Goal: Task Accomplishment & Management: Manage account settings

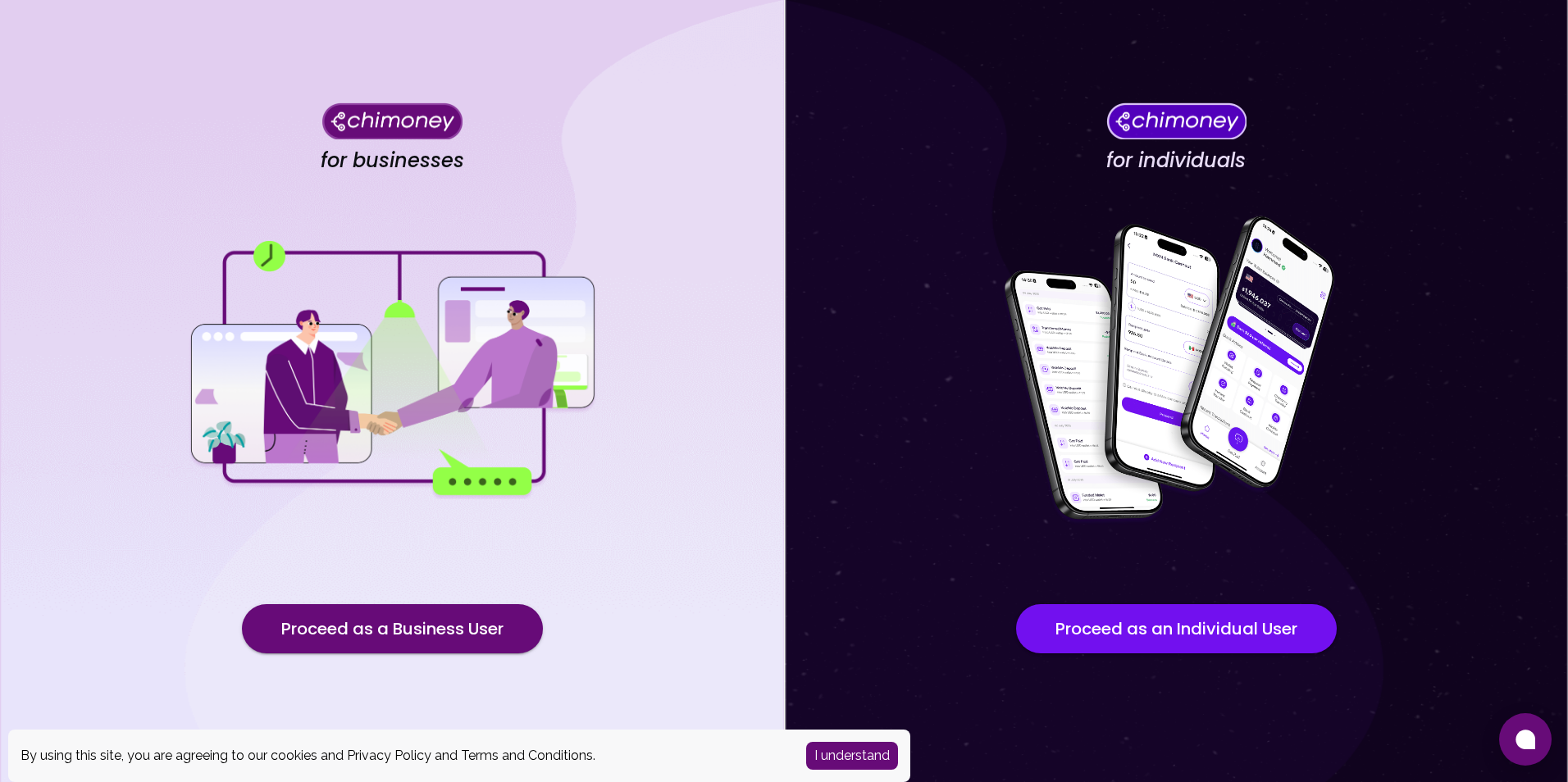
click at [498, 654] on div "for businesses Proceed as a Business User" at bounding box center [392, 391] width 784 height 782
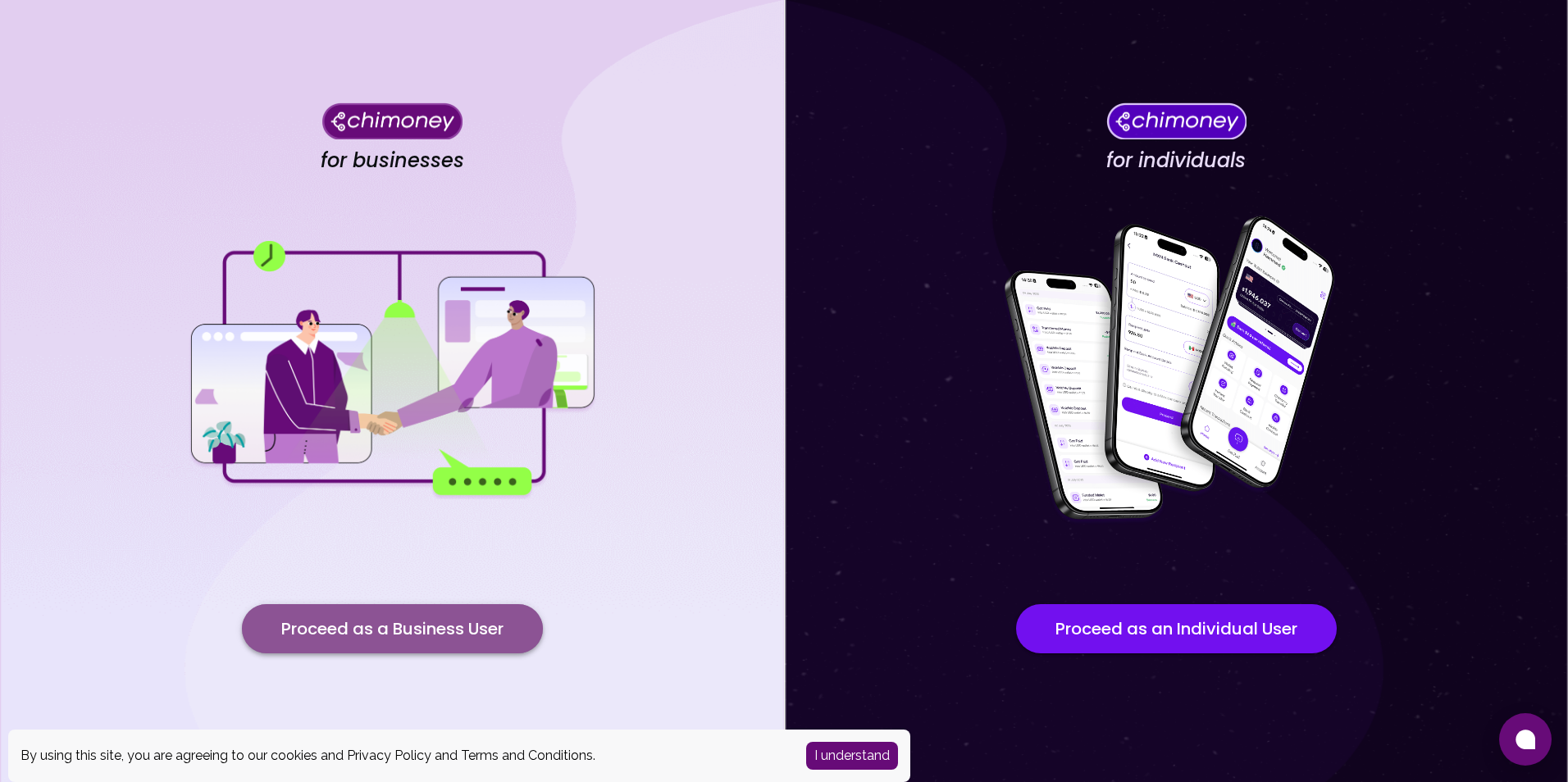
click at [538, 623] on button "Proceed as a Business User" at bounding box center [392, 628] width 301 height 49
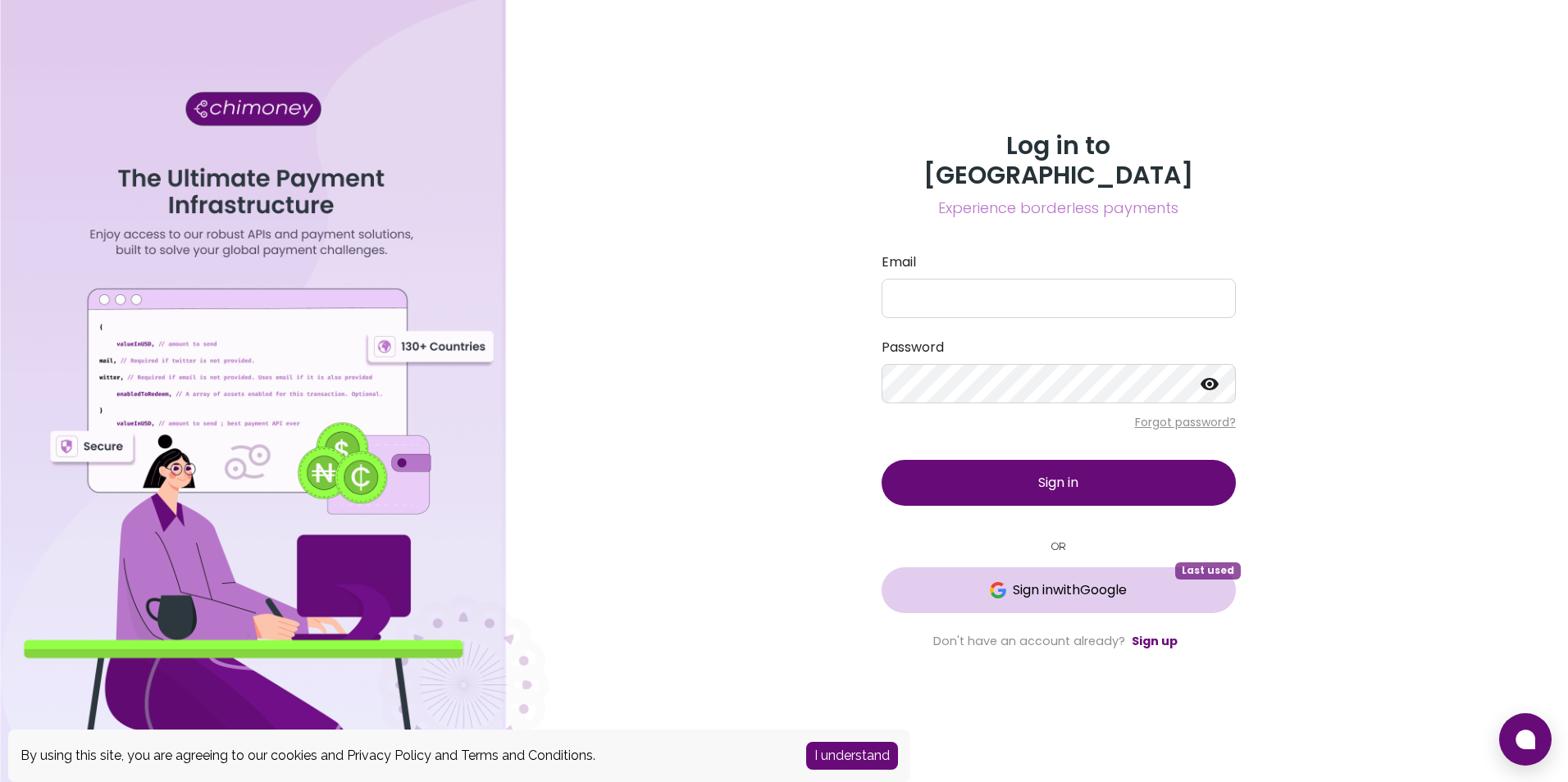
click at [1027, 567] on button "Sign in with Google Last used" at bounding box center [1058, 590] width 354 height 46
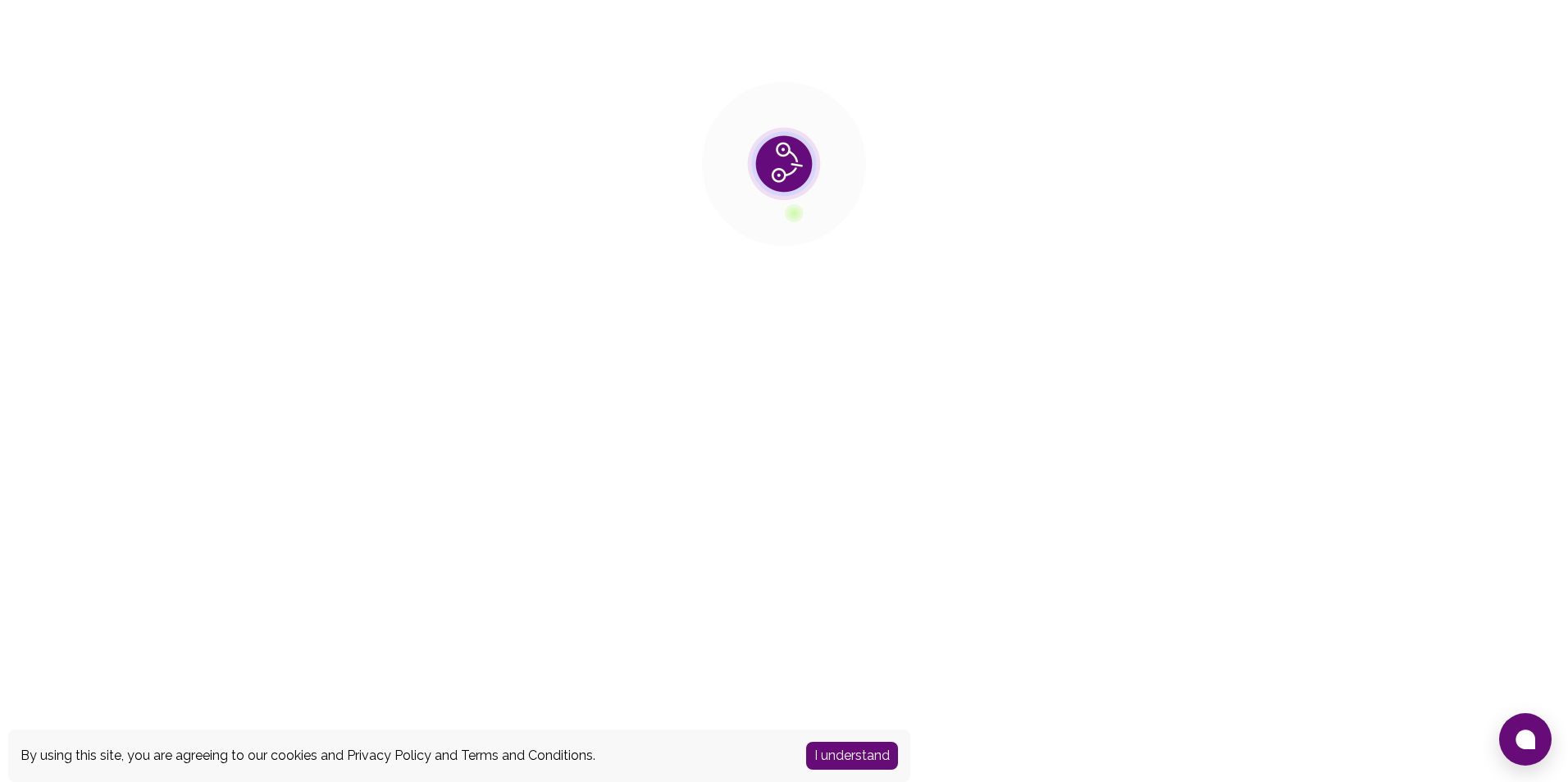
click at [907, 198] on section at bounding box center [784, 164] width 1568 height 328
